Goal: Find specific page/section: Find specific page/section

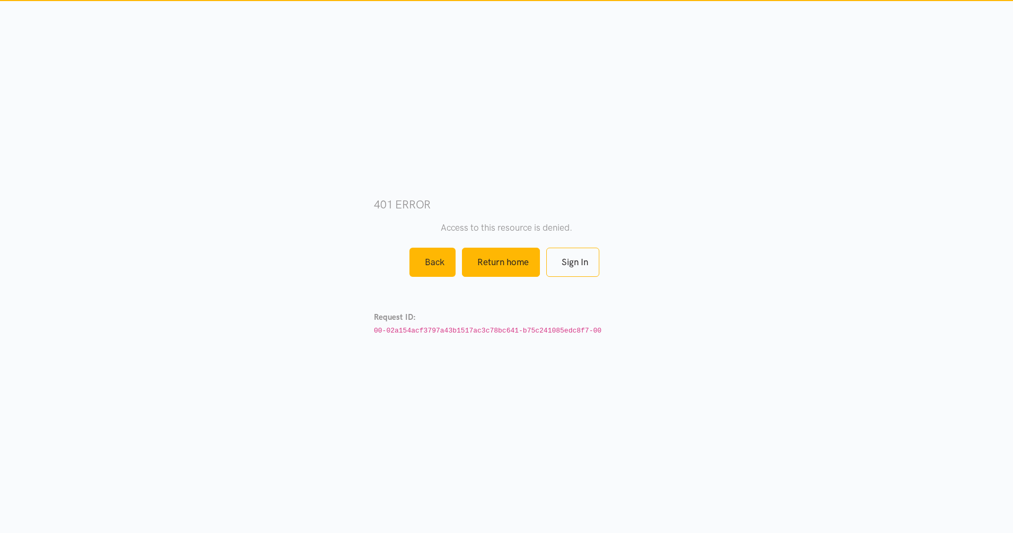
click at [496, 259] on div "401 error Access to this resource is denied. Back Return home Sign In Request I…" at bounding box center [506, 267] width 265 height 242
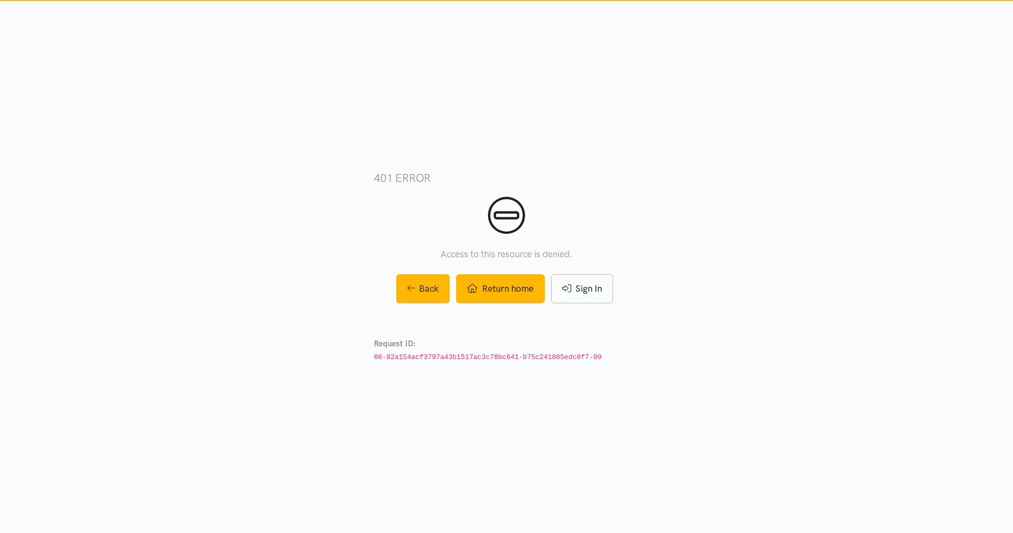
click at [522, 294] on link "Return home" at bounding box center [500, 288] width 88 height 29
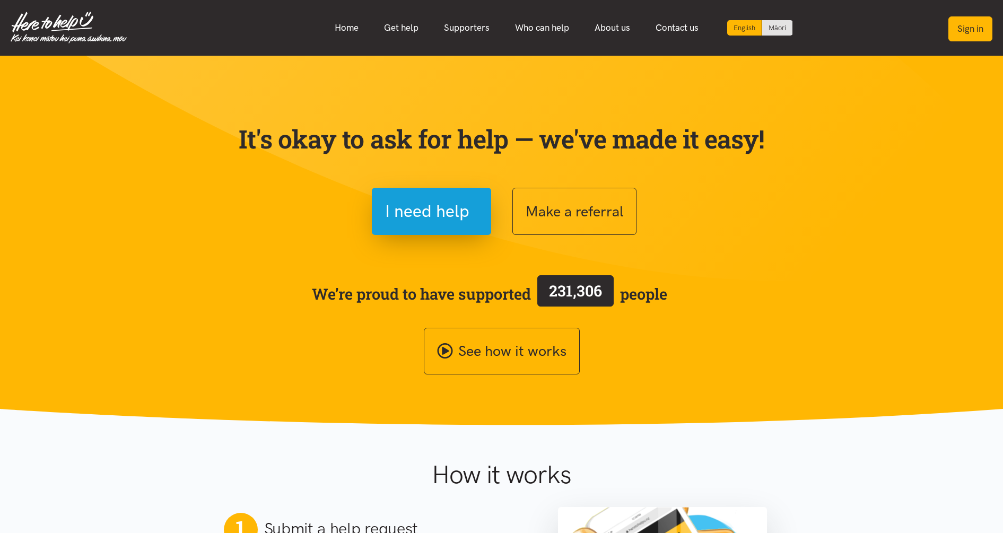
click at [969, 27] on button "Sign in" at bounding box center [970, 28] width 44 height 25
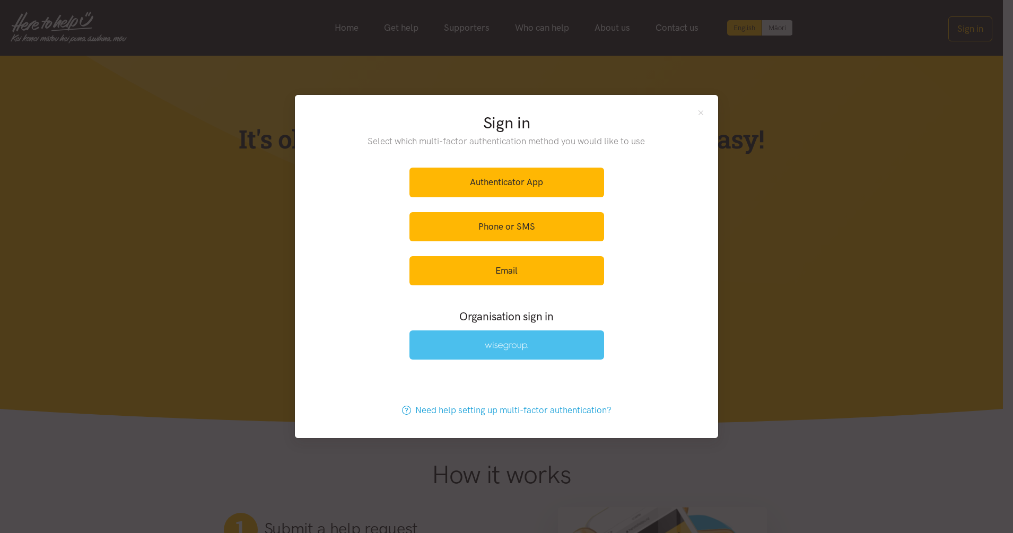
click at [529, 348] on link at bounding box center [506, 344] width 195 height 29
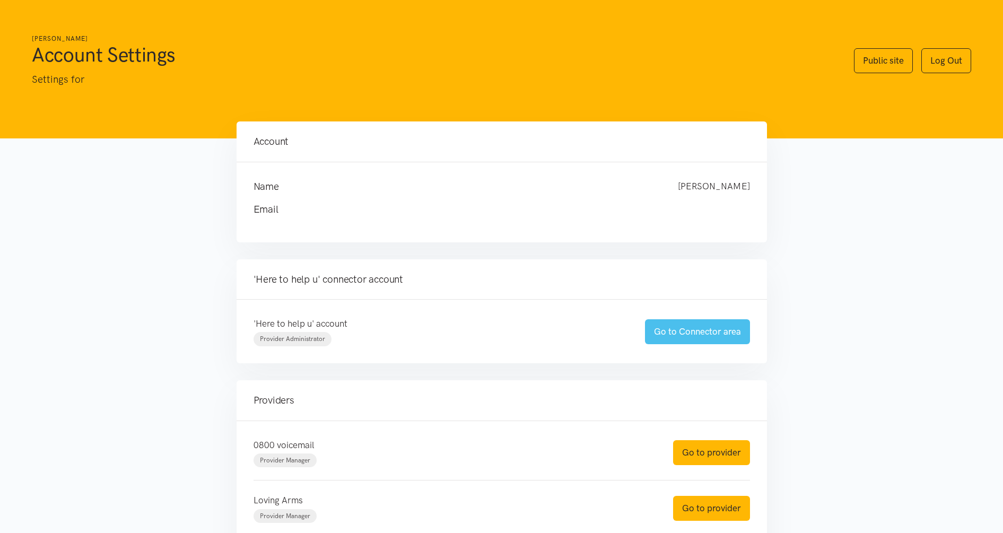
click at [685, 330] on link "Go to Connector area" at bounding box center [697, 331] width 105 height 25
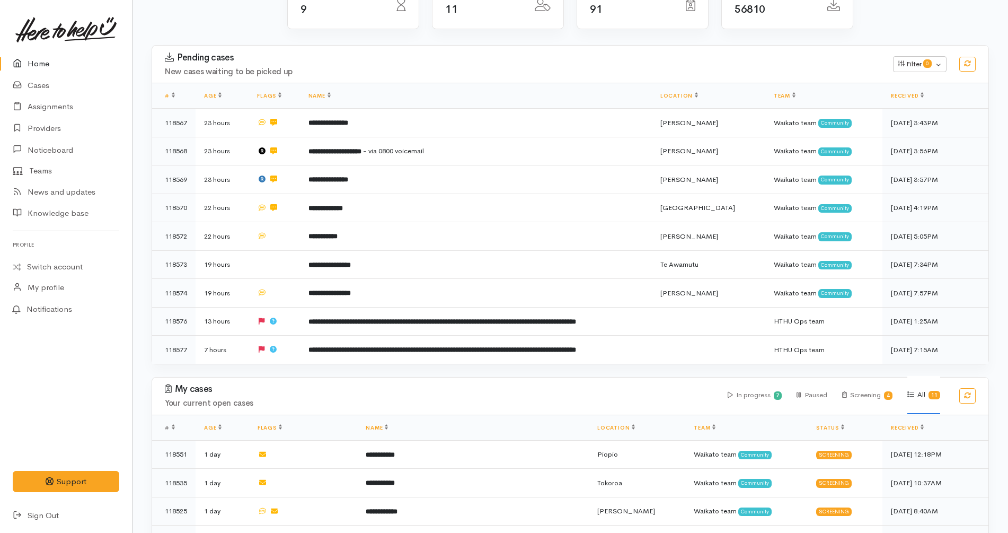
scroll to position [125, 0]
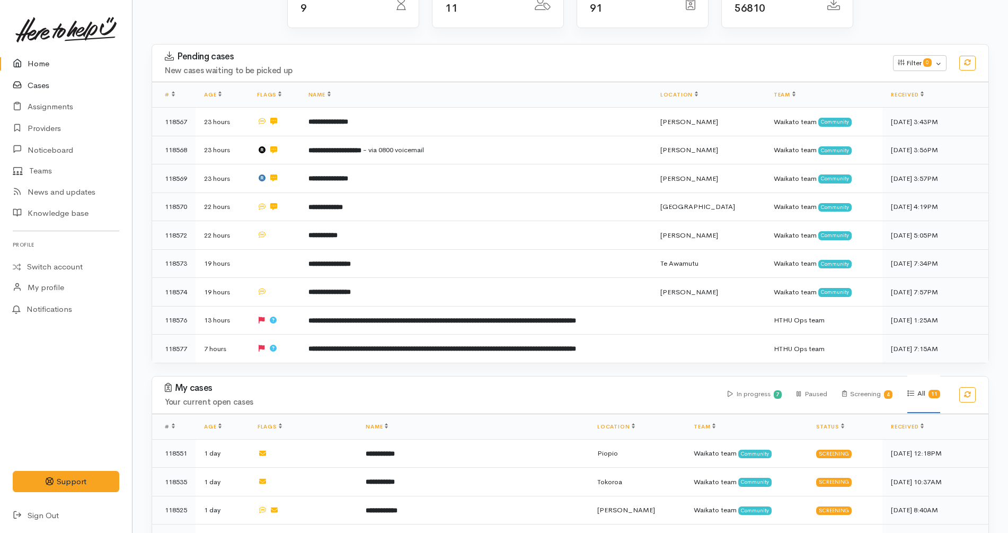
click at [31, 87] on link "Cases" at bounding box center [66, 86] width 132 height 22
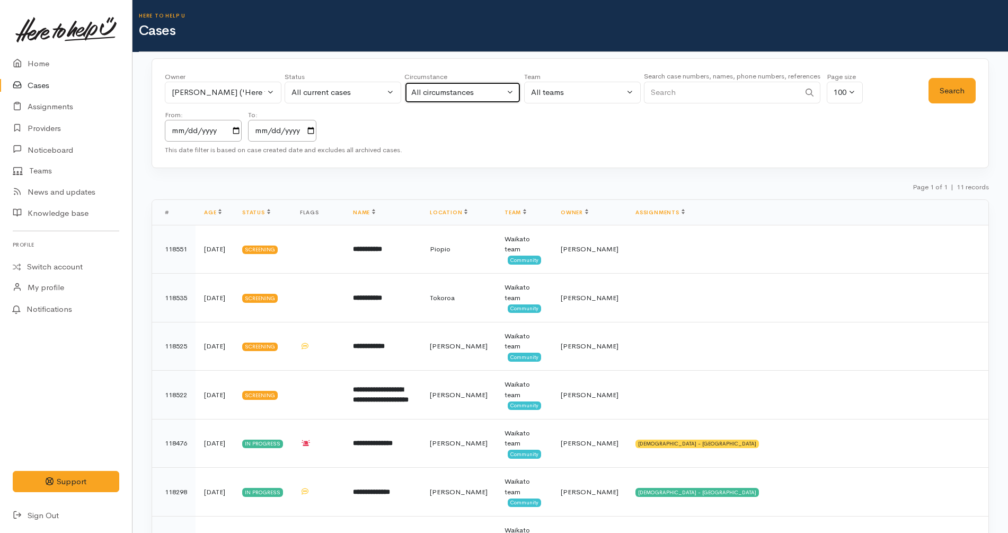
click at [469, 98] on div "All circumstances" at bounding box center [457, 92] width 93 height 12
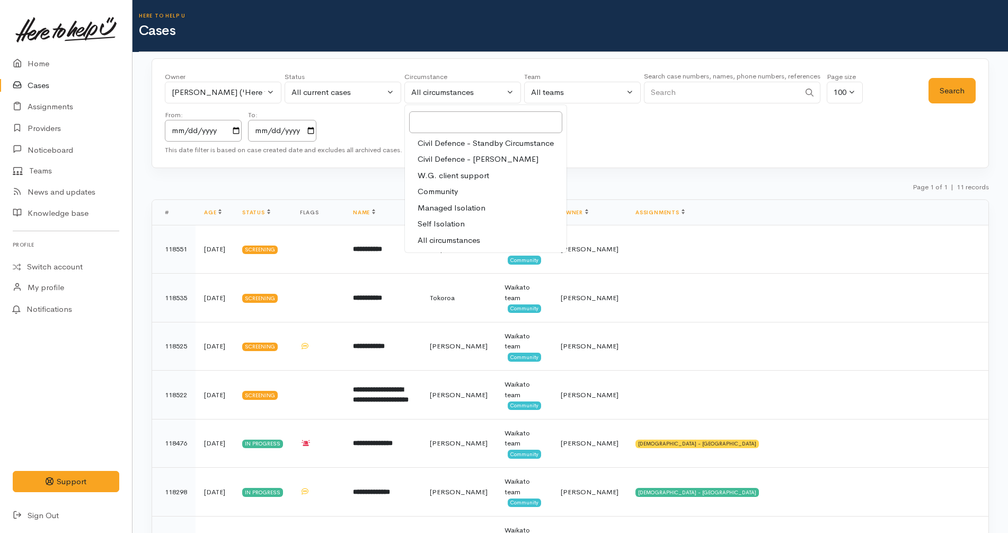
click at [365, 104] on div "Status All current cases Pending Screening In progress Paused Closed Cancelled …" at bounding box center [343, 91] width 117 height 38
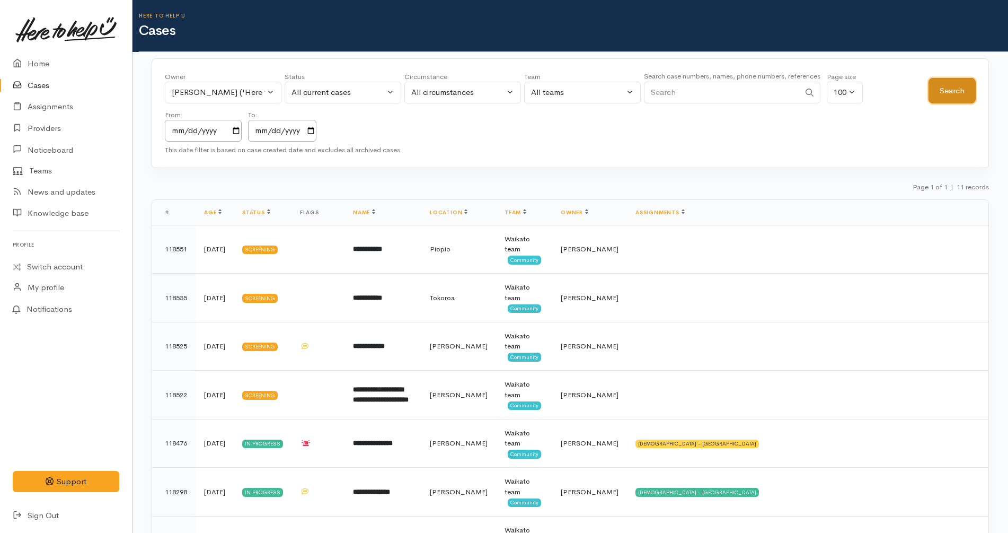
click at [957, 98] on button "Search" at bounding box center [952, 91] width 47 height 26
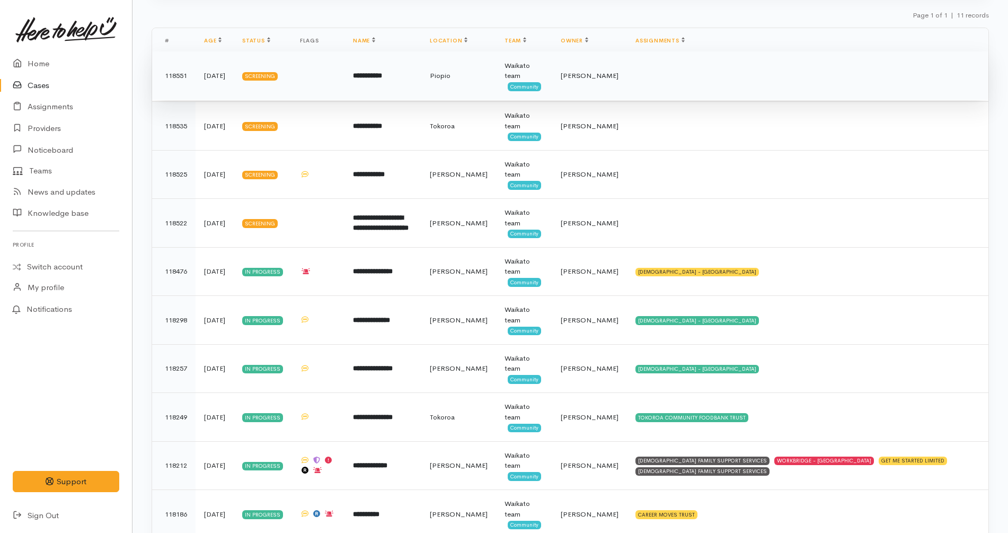
scroll to position [165, 0]
